Goal: Book appointment/travel/reservation

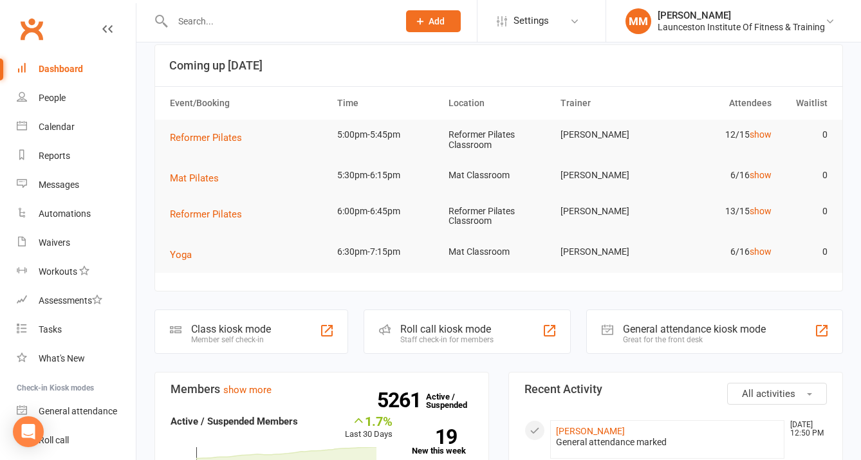
scroll to position [9, 0]
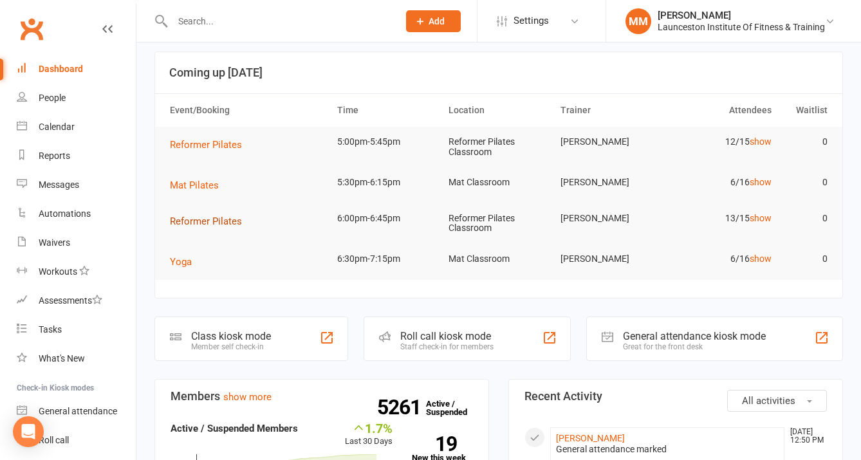
click at [218, 221] on span "Reformer Pilates" at bounding box center [206, 222] width 72 height 12
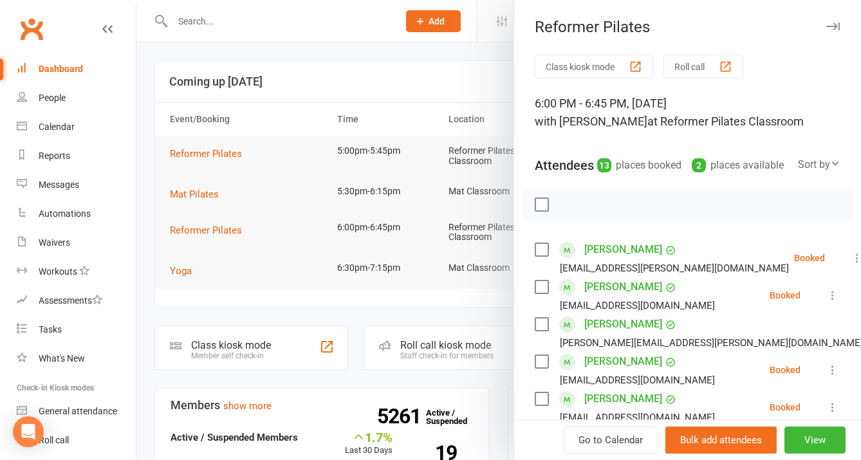
scroll to position [0, 0]
click at [24, 30] on link "Clubworx" at bounding box center [31, 29] width 32 height 32
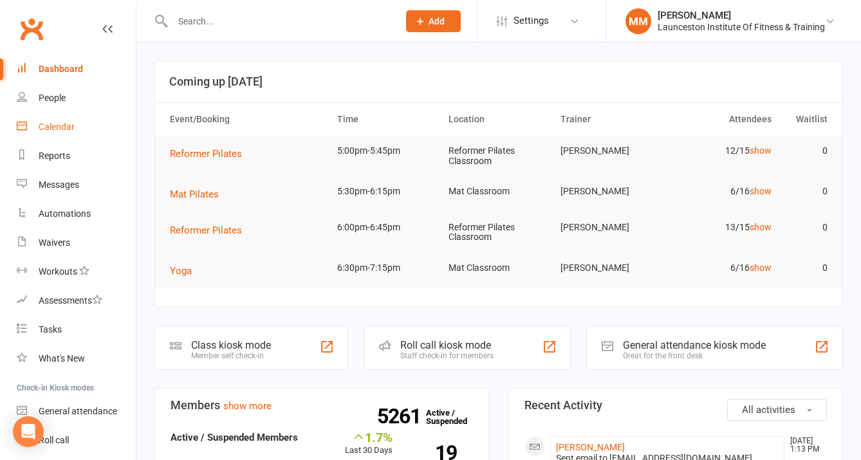
click at [55, 123] on div "Calendar" at bounding box center [57, 127] width 36 height 10
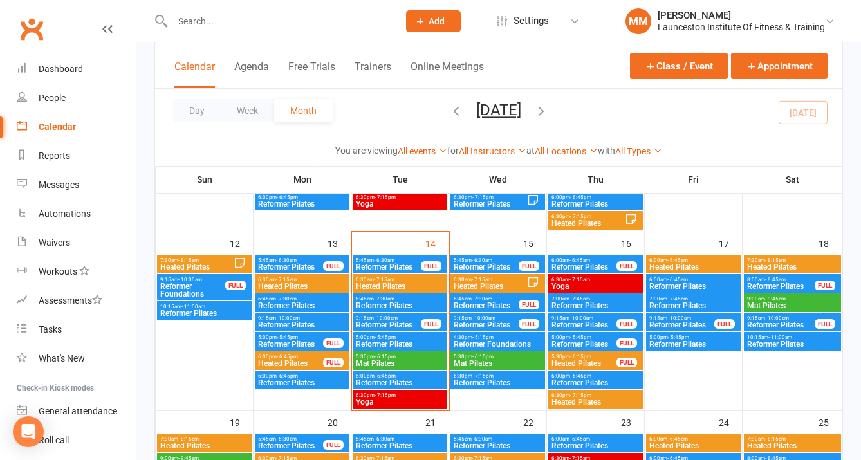
scroll to position [447, 0]
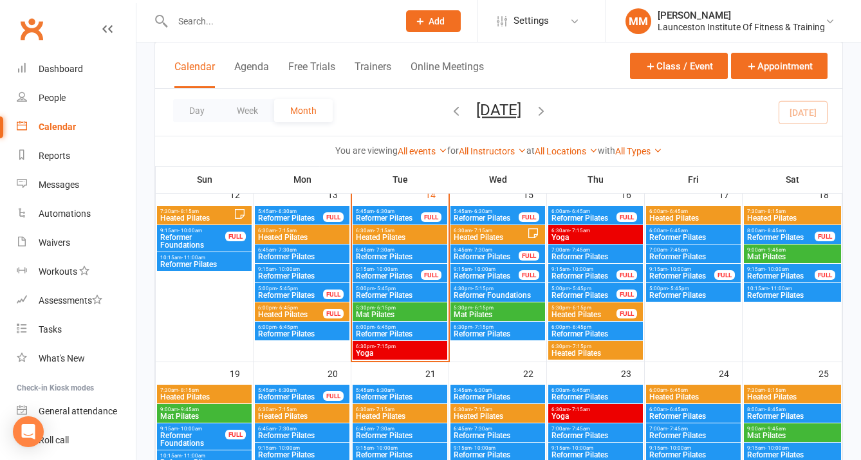
click at [478, 229] on span "- 7:15am" at bounding box center [482, 231] width 21 height 6
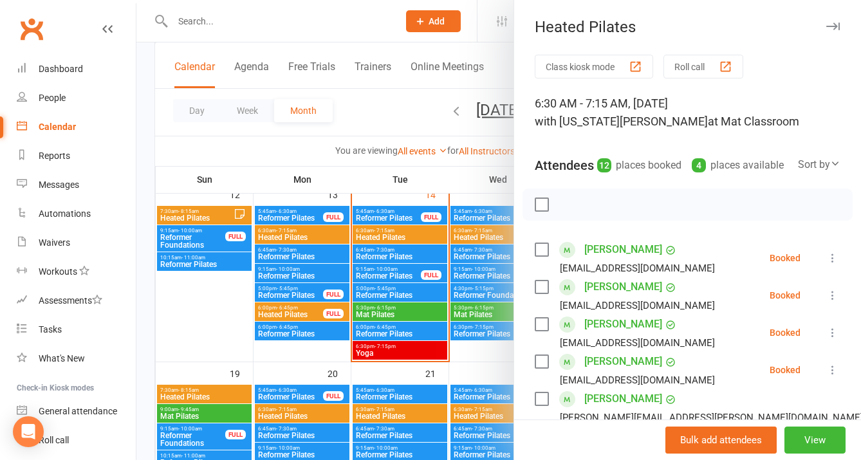
scroll to position [0, 0]
click at [409, 140] on div at bounding box center [498, 230] width 725 height 460
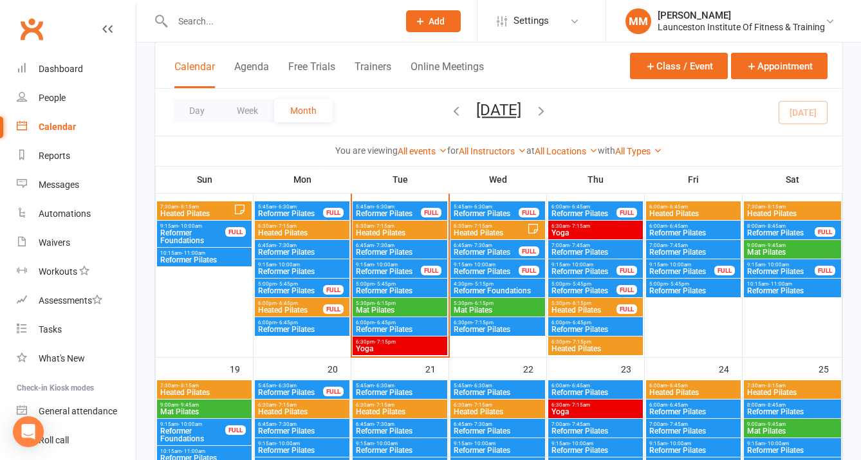
scroll to position [454, 0]
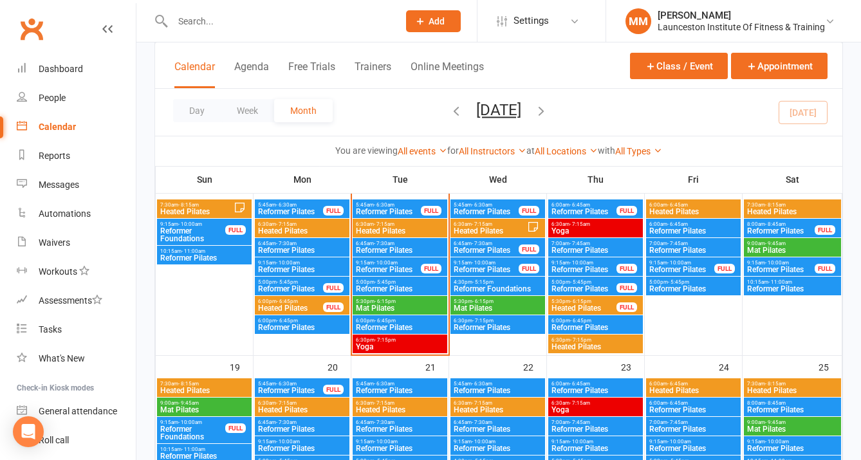
click at [487, 283] on span "- 5:15pm" at bounding box center [483, 282] width 21 height 6
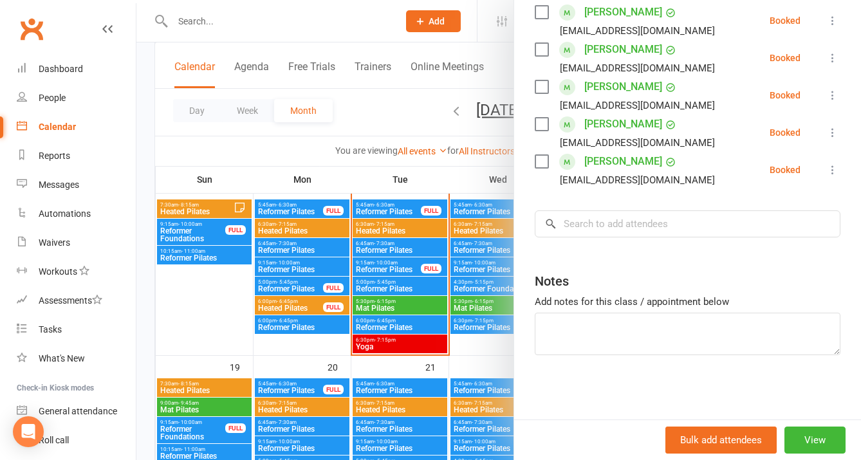
scroll to position [515, 0]
click at [400, 120] on div at bounding box center [498, 230] width 725 height 460
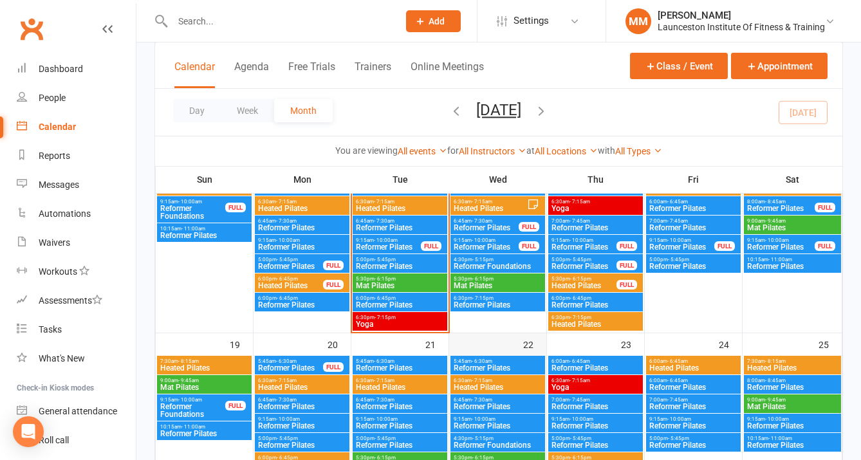
scroll to position [478, 0]
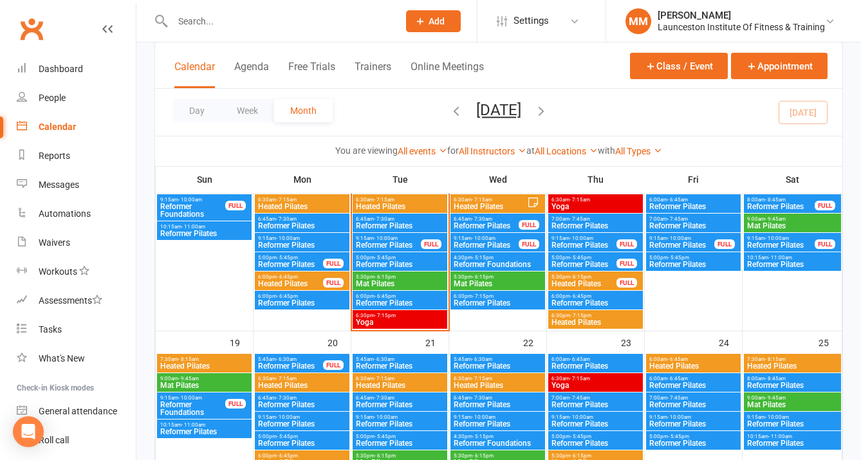
click at [487, 304] on span "Reformer Pilates" at bounding box center [497, 303] width 89 height 8
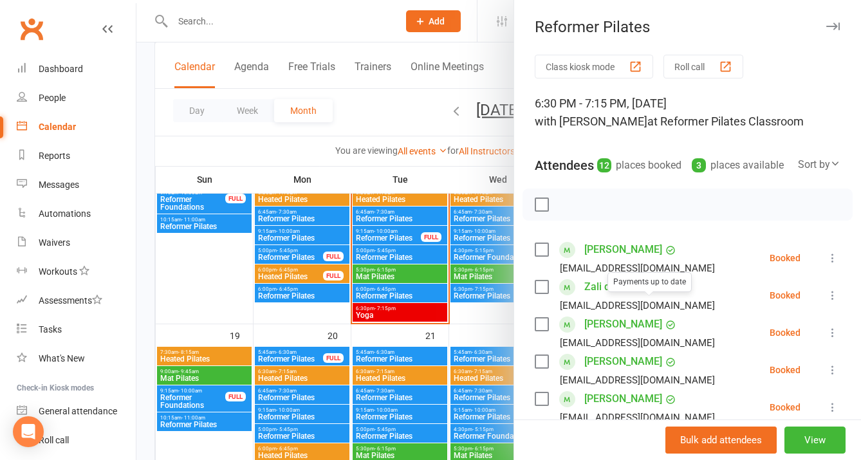
scroll to position [-1, 0]
click at [389, 122] on div at bounding box center [498, 230] width 725 height 460
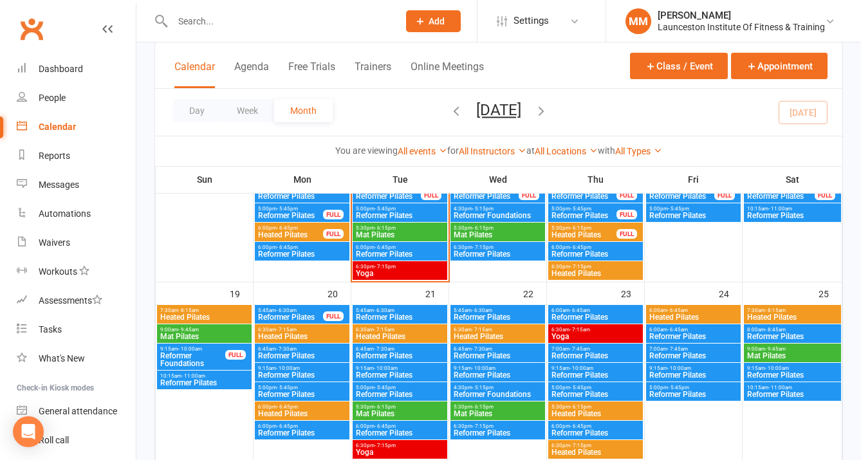
scroll to position [527, 0]
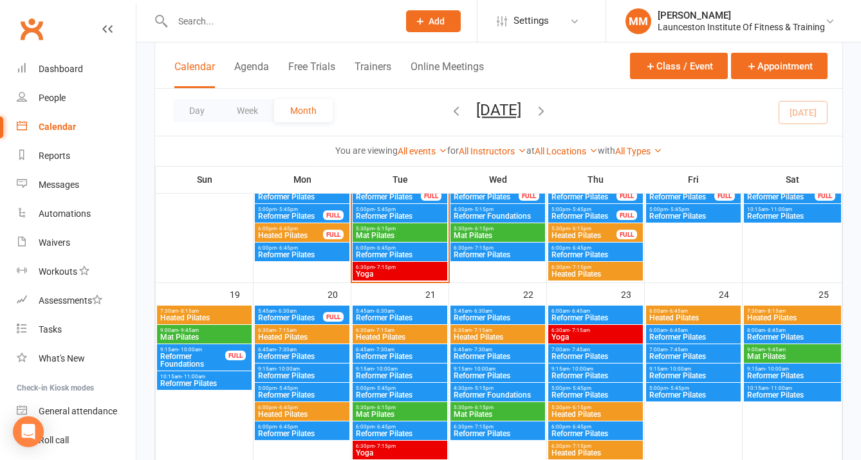
click at [392, 369] on span "- 10:00am" at bounding box center [386, 369] width 24 height 6
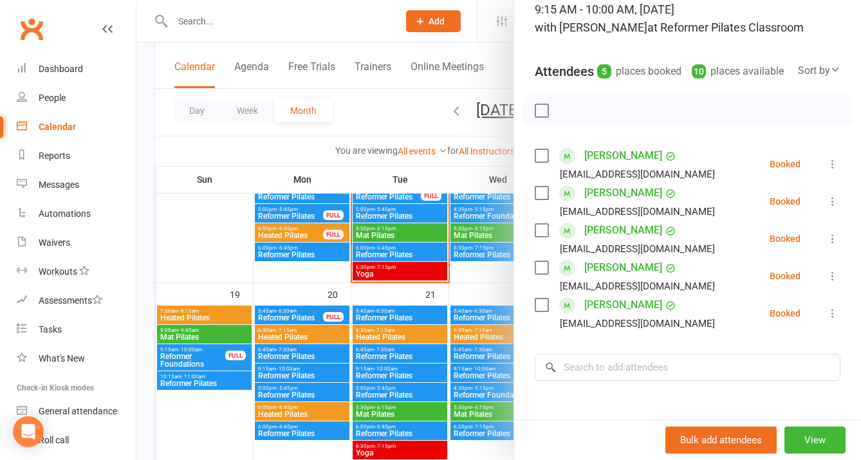
scroll to position [97, 0]
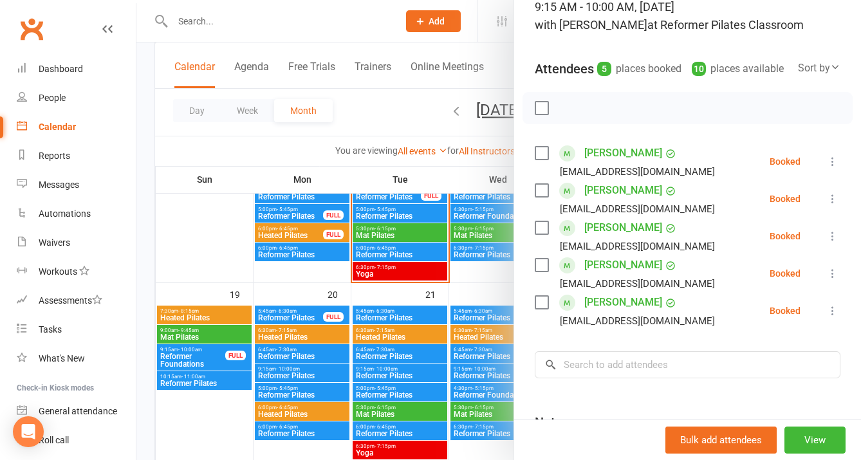
click at [239, 145] on div at bounding box center [498, 230] width 725 height 460
